Goal: Information Seeking & Learning: Get advice/opinions

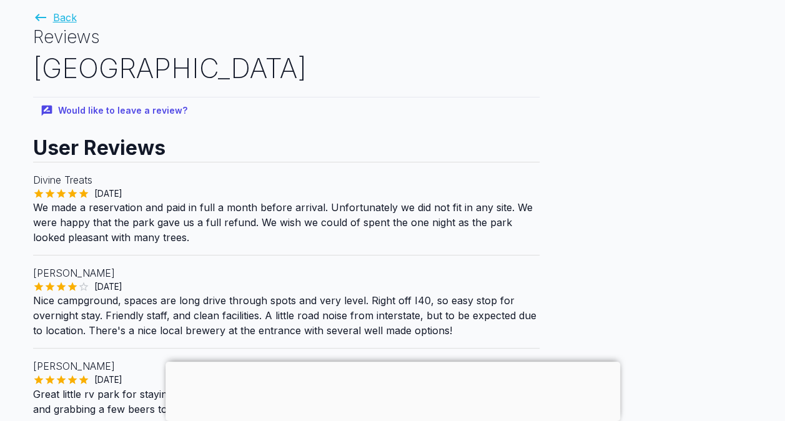
click at [37, 17] on icon at bounding box center [40, 17] width 11 height 7
